Goal: Navigation & Orientation: Find specific page/section

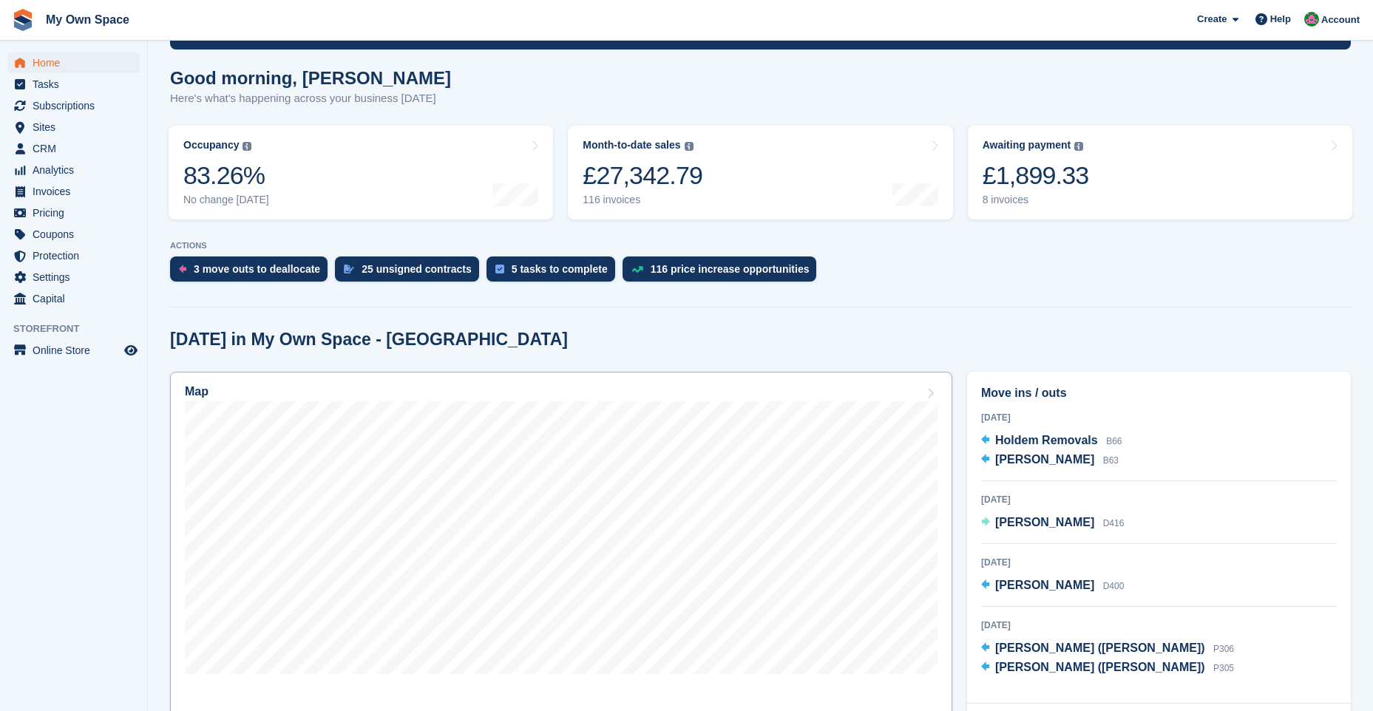
scroll to position [296, 0]
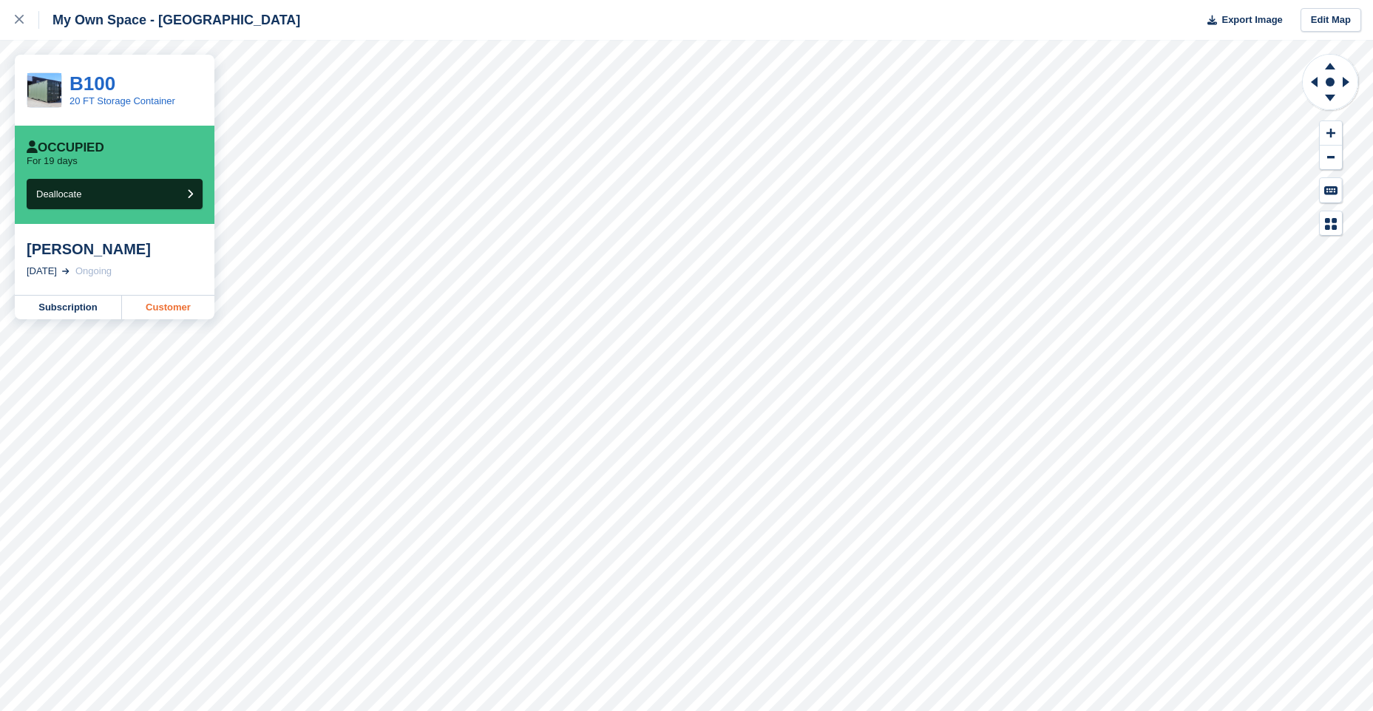
click at [180, 308] on link "Customer" at bounding box center [168, 308] width 92 height 24
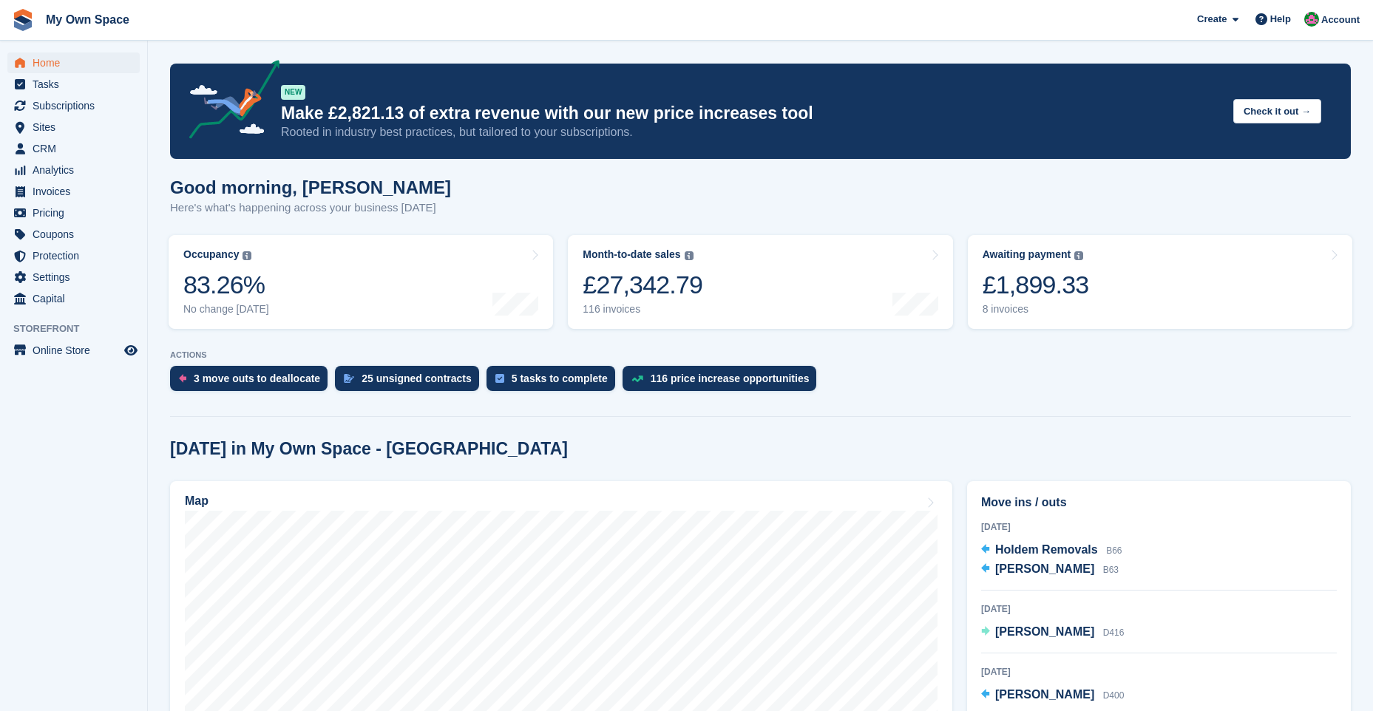
scroll to position [296, 0]
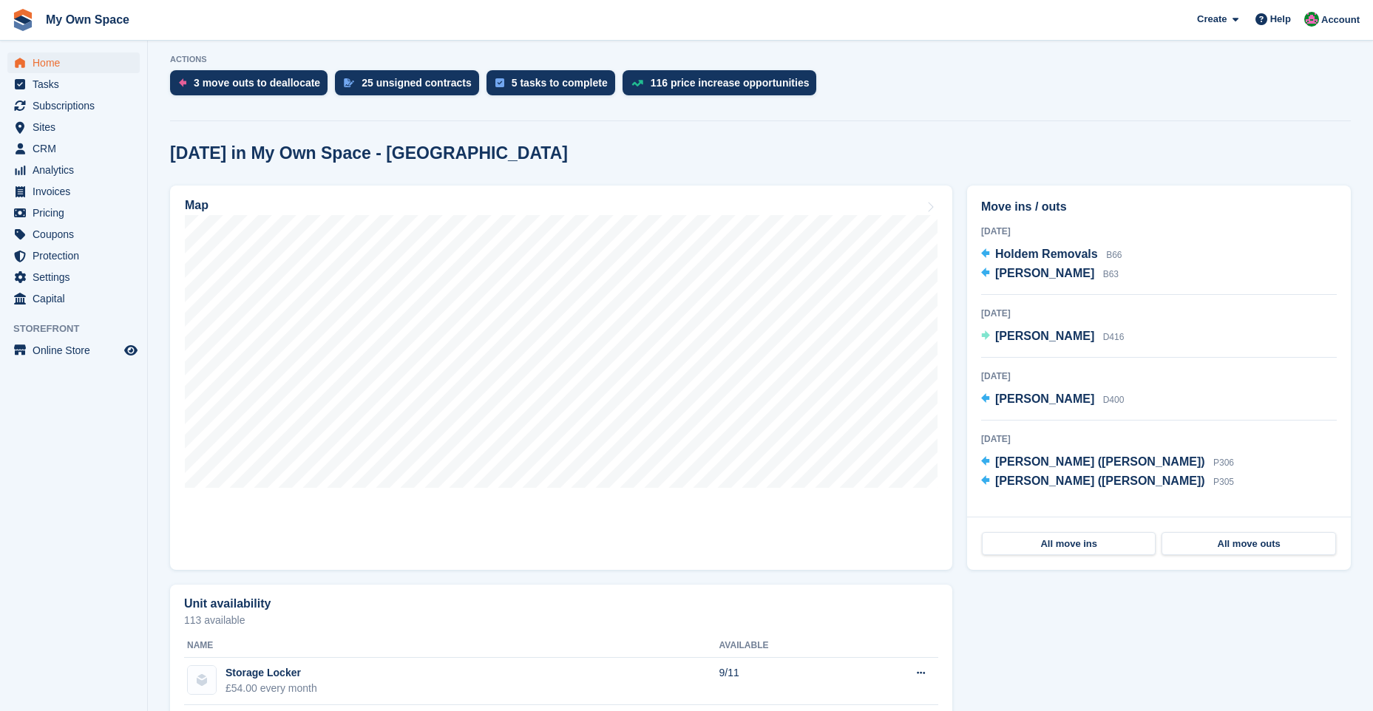
scroll to position [443, 0]
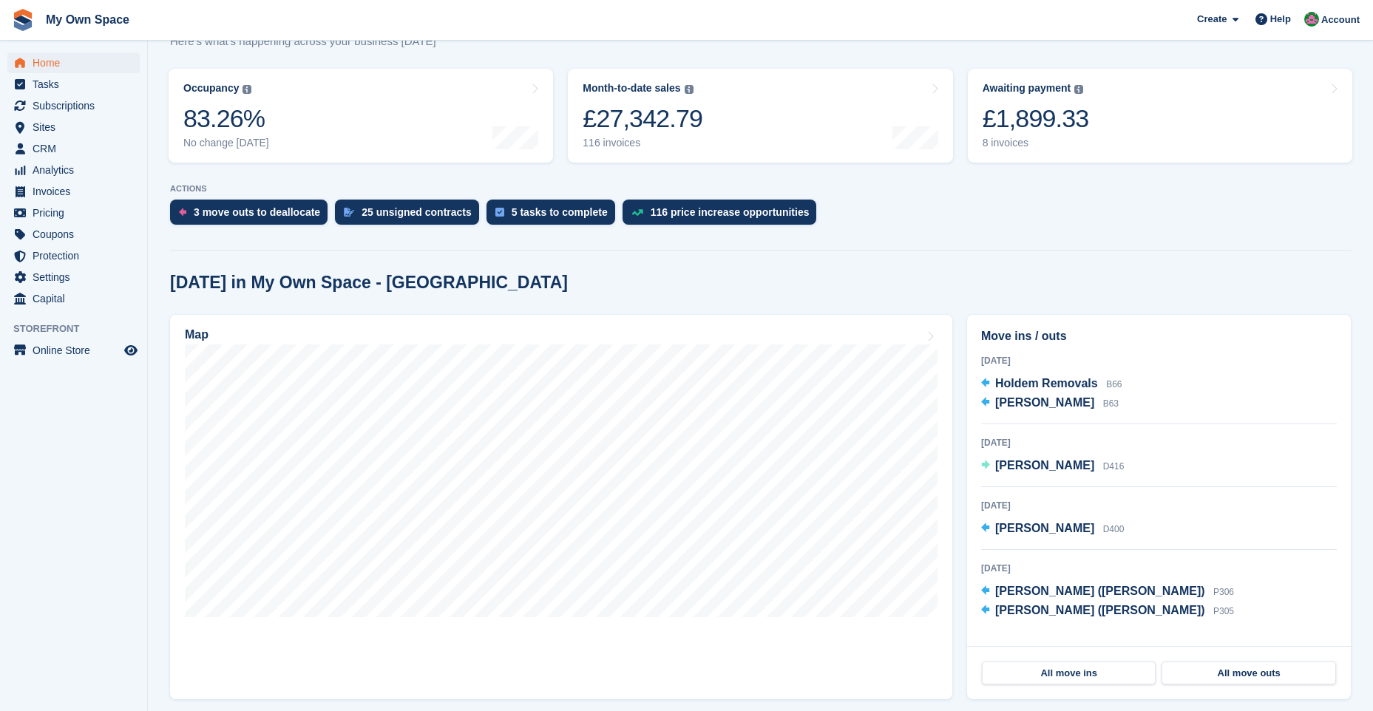
scroll to position [222, 0]
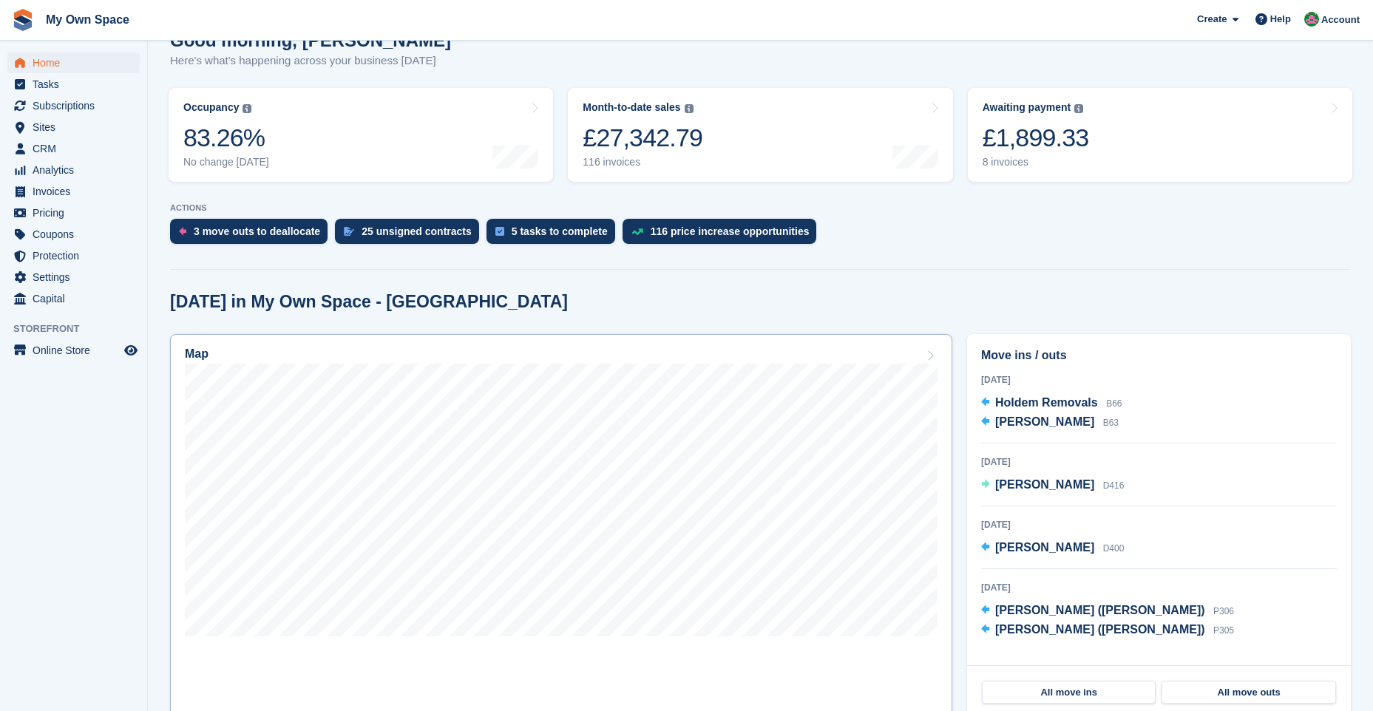
scroll to position [148, 0]
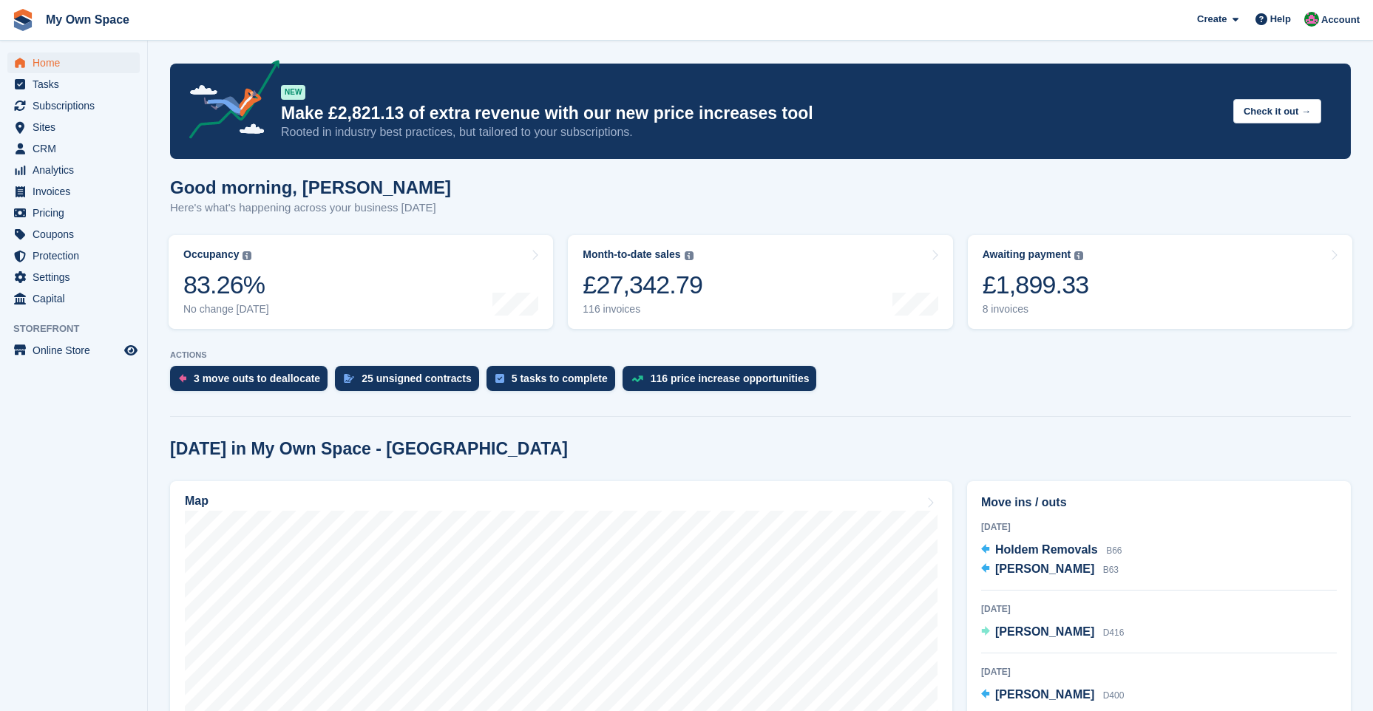
scroll to position [148, 0]
